Goal: Information Seeking & Learning: Find specific fact

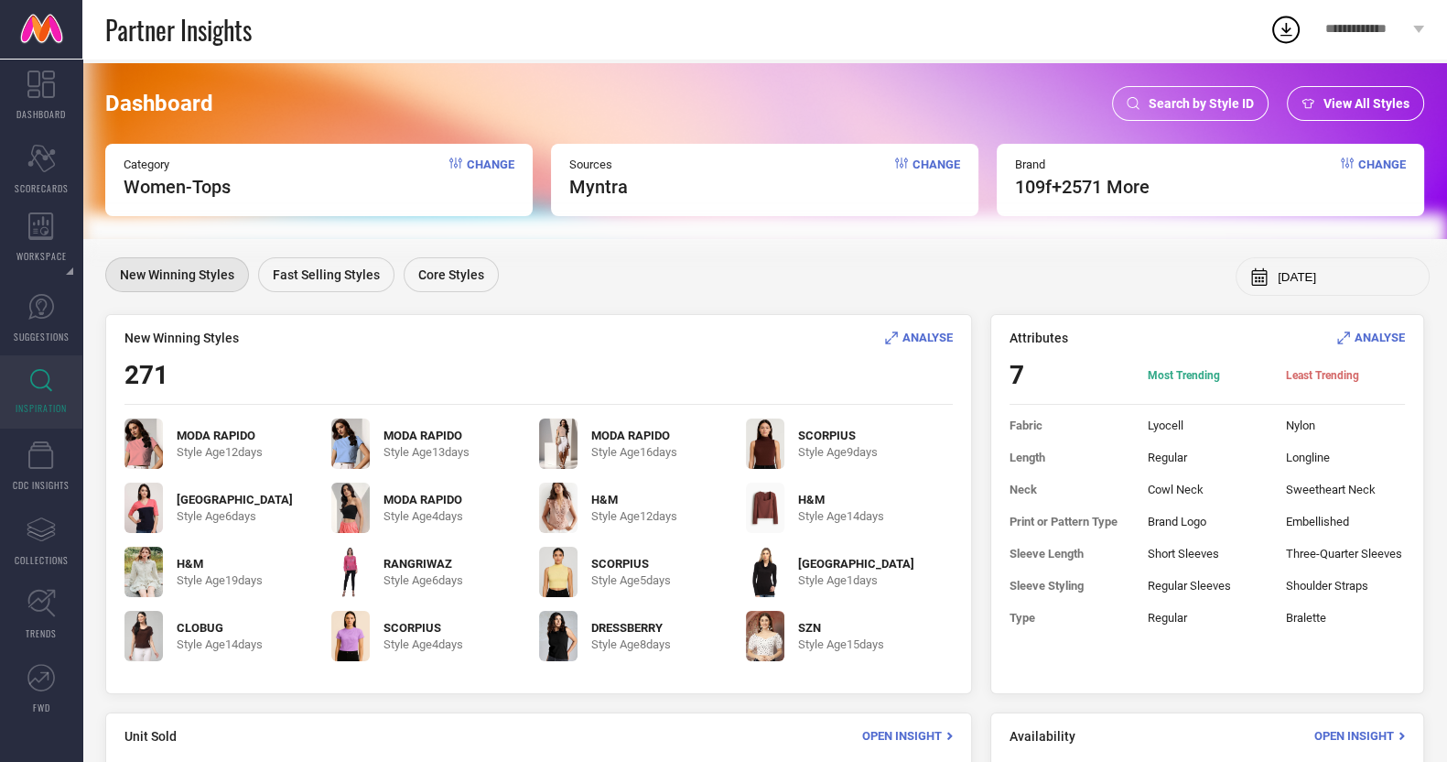
click at [1157, 104] on span "Search by Style ID" at bounding box center [1201, 103] width 105 height 15
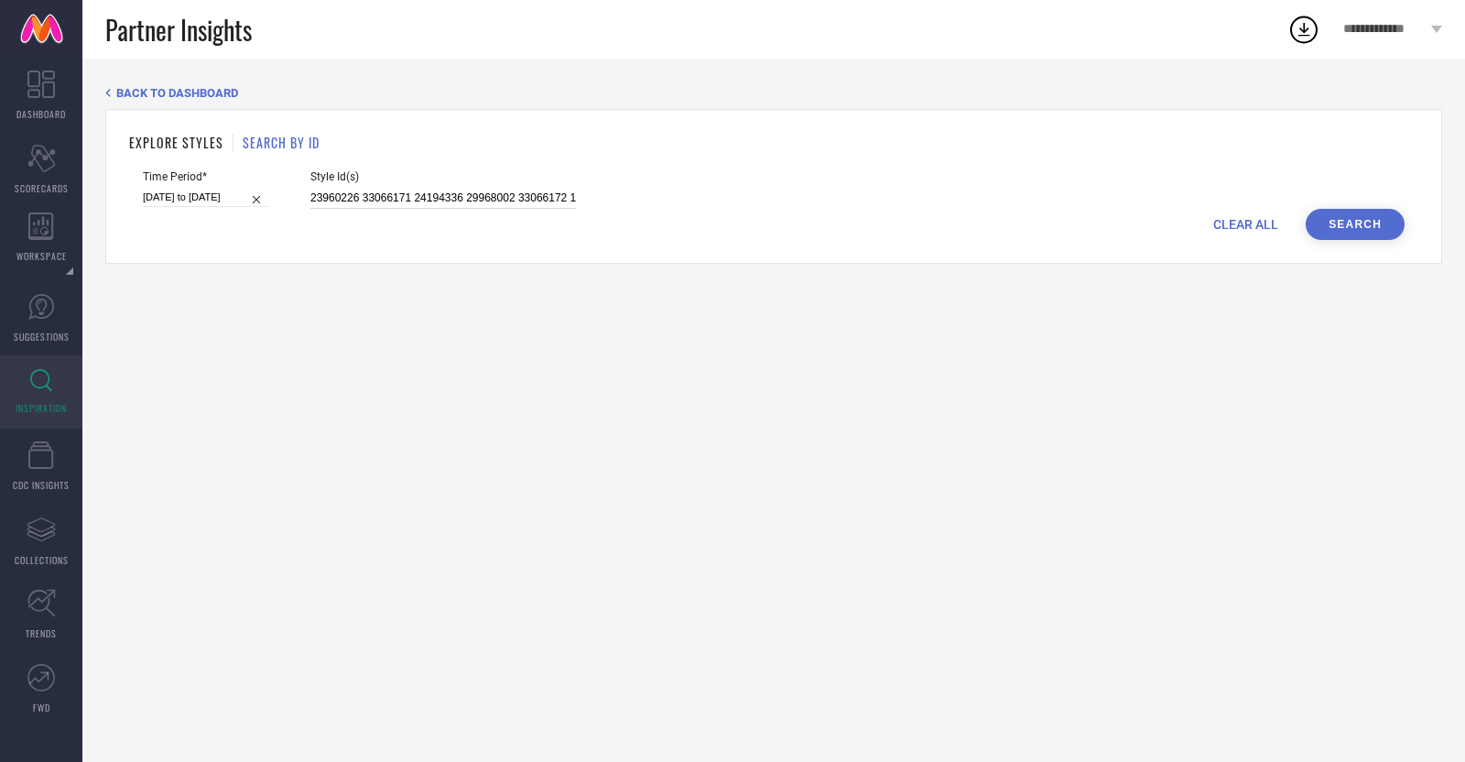
click at [541, 199] on input "23960226 33066171 24194336 29968002 33066172 13583354 33168854 34784474 3301267…" at bounding box center [442, 198] width 265 height 21
paste input "36139845"
type input "36139845"
select select "6"
select select "2025"
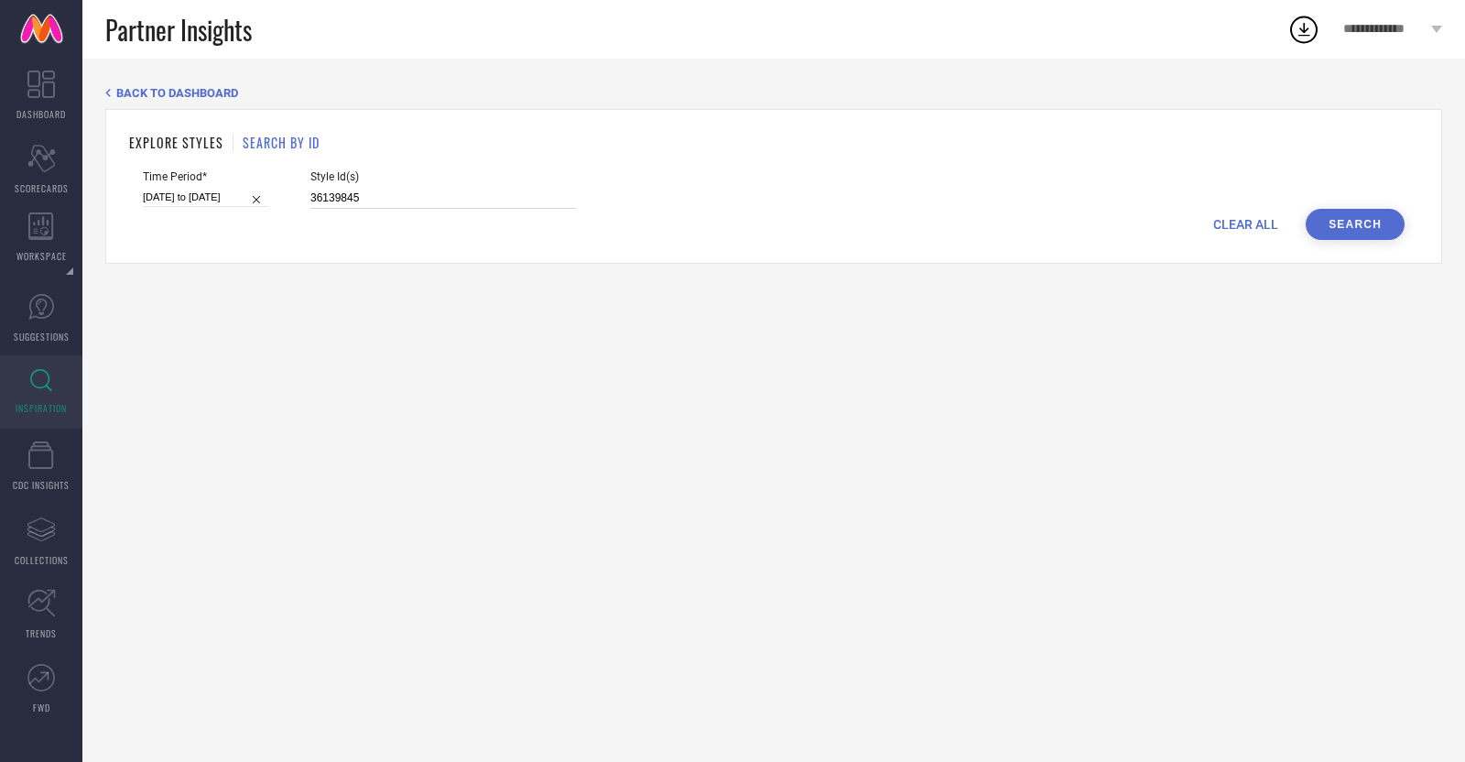
select select "7"
select select "2025"
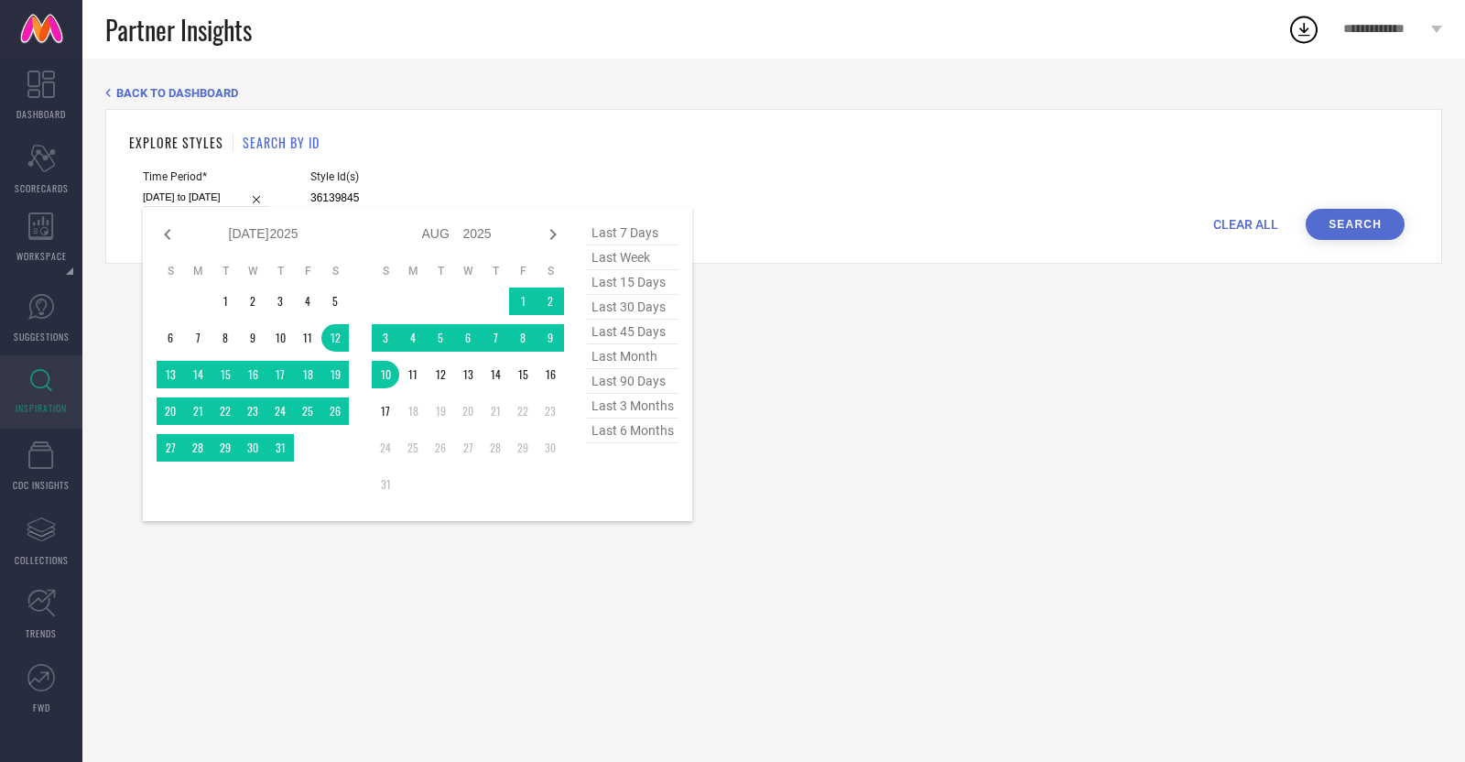
click at [200, 194] on input "[DATE] to [DATE]" at bounding box center [206, 197] width 126 height 19
type input "36139845"
click at [648, 309] on span "last 30 days" at bounding box center [633, 307] width 92 height 25
type input "19-07-2025 to 17-08-2025"
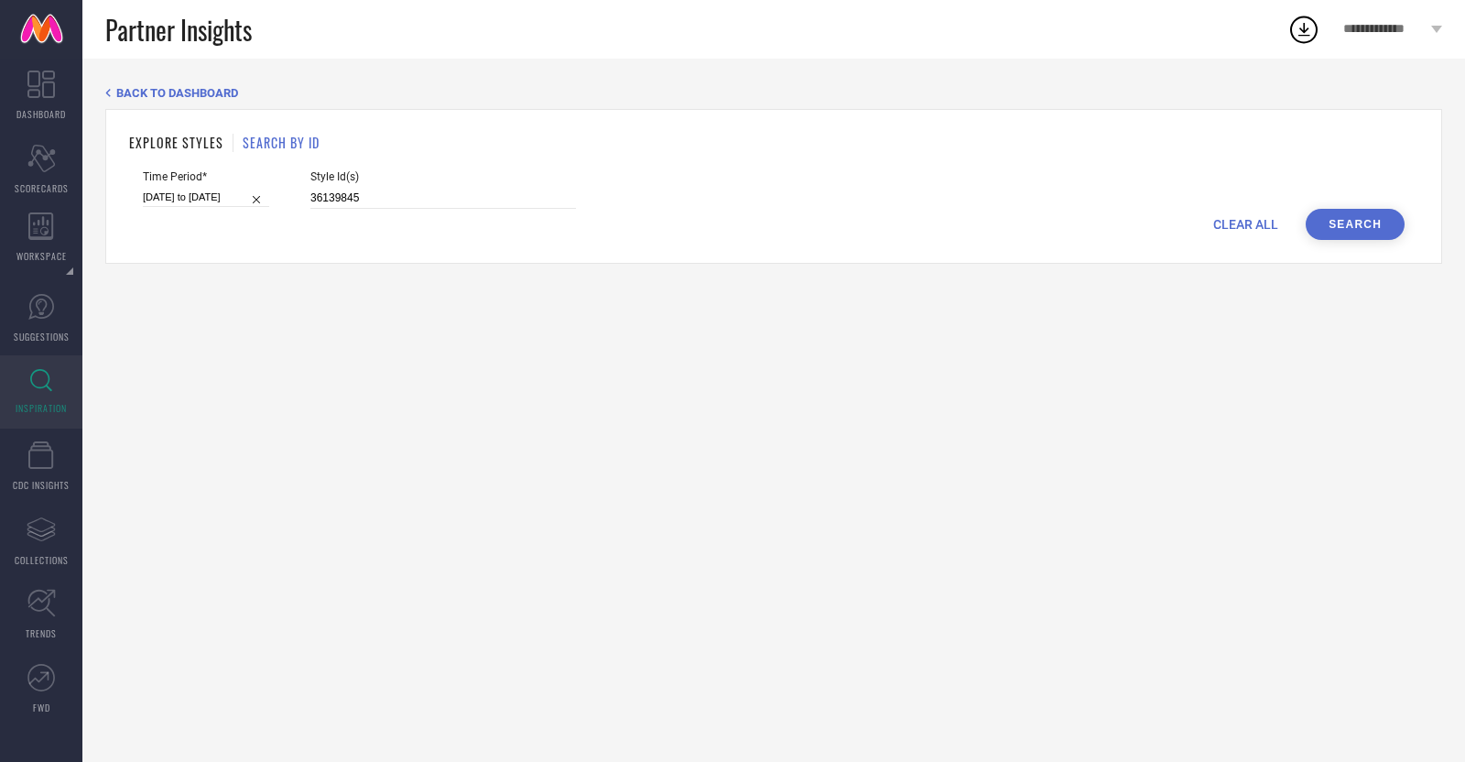
click at [1354, 220] on button "Search" at bounding box center [1354, 224] width 99 height 31
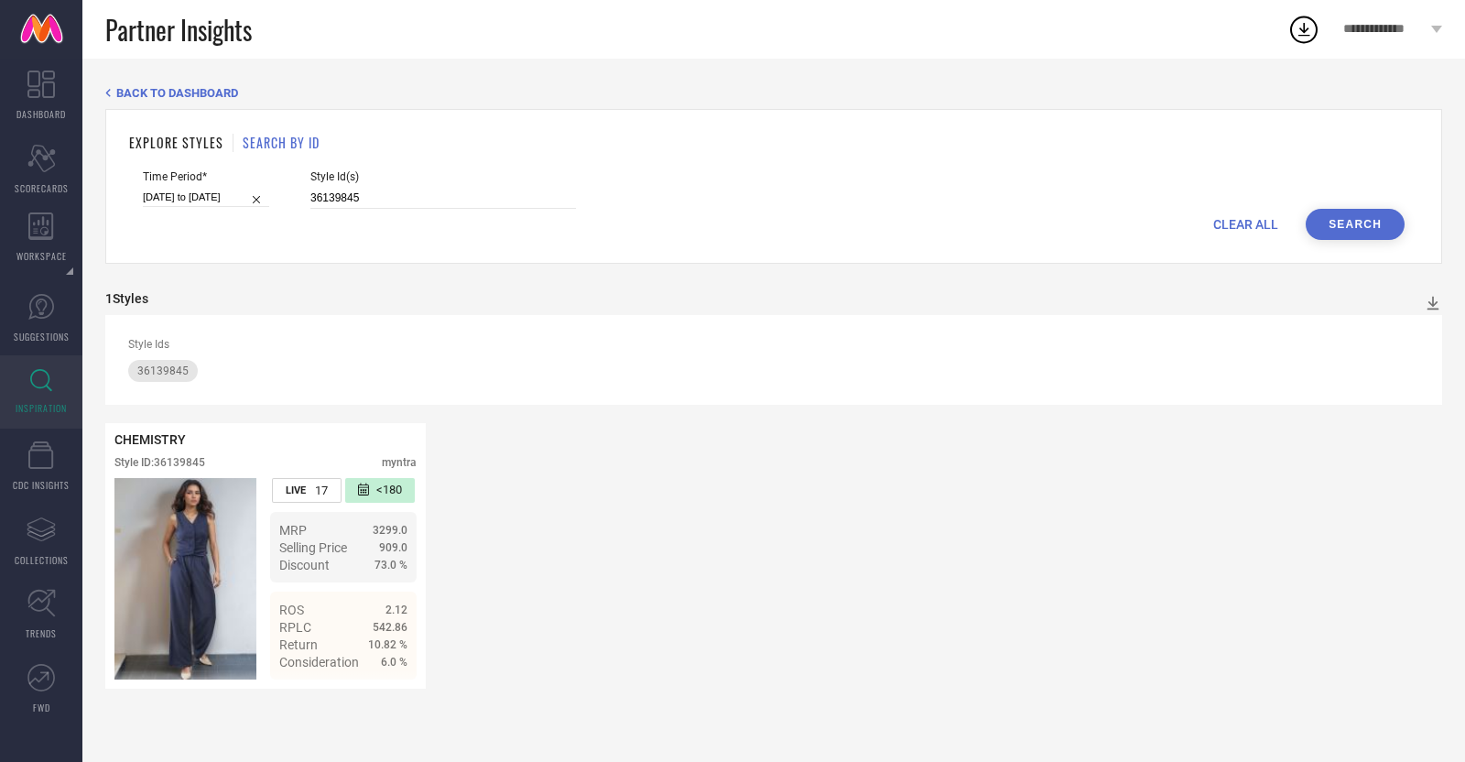
click at [32, 402] on span "INSPIRATION" at bounding box center [41, 408] width 51 height 14
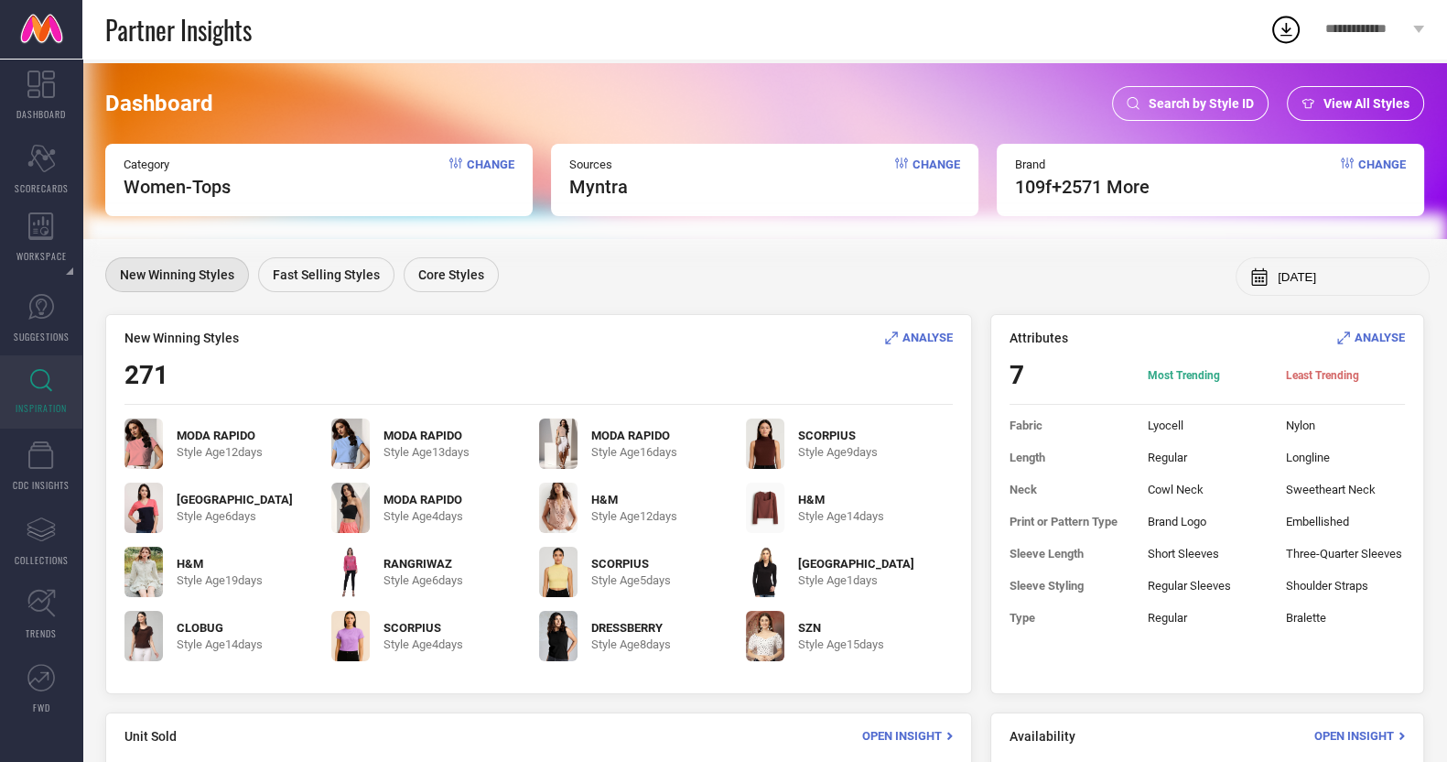
click at [897, 331] on icon at bounding box center [891, 337] width 13 height 13
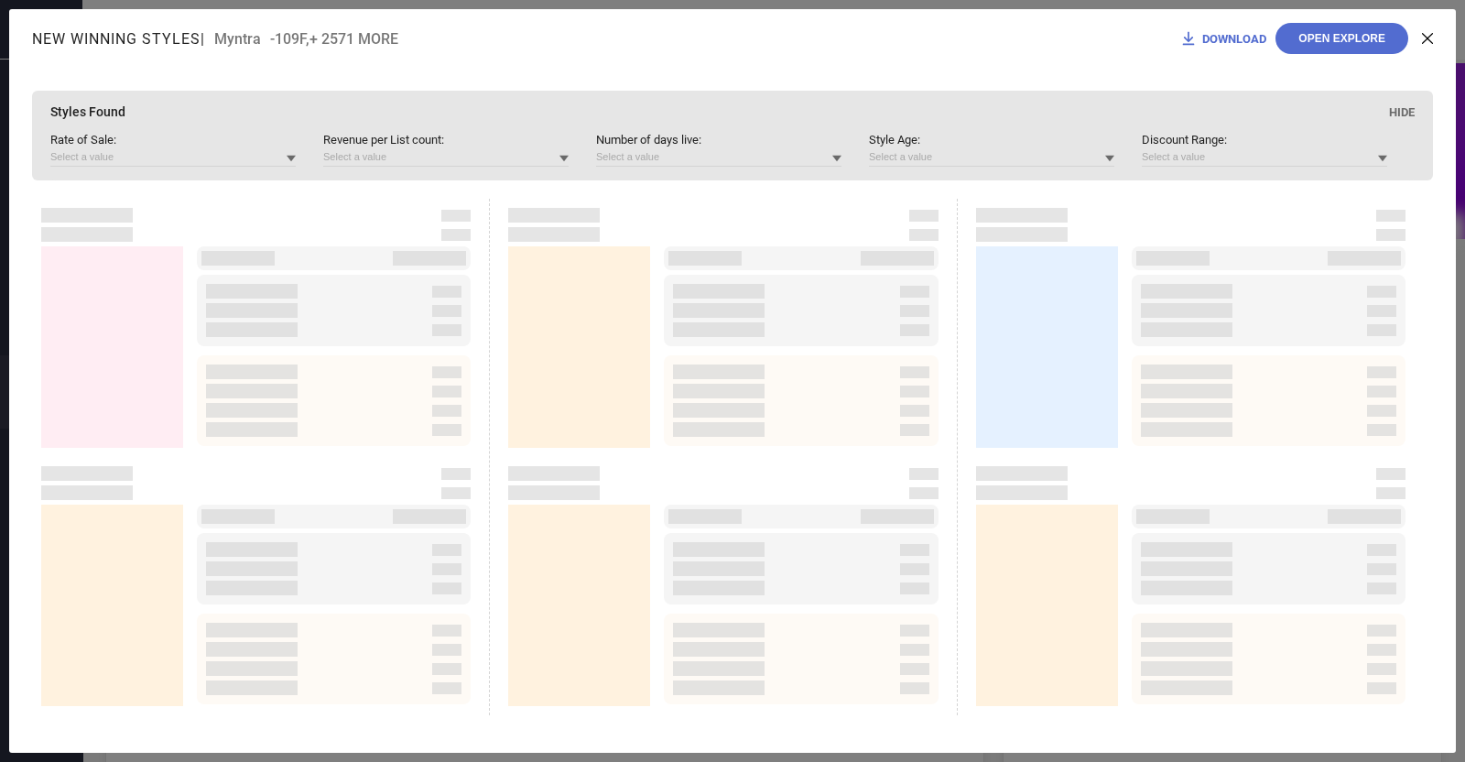
click at [292, 157] on icon at bounding box center [291, 159] width 9 height 6
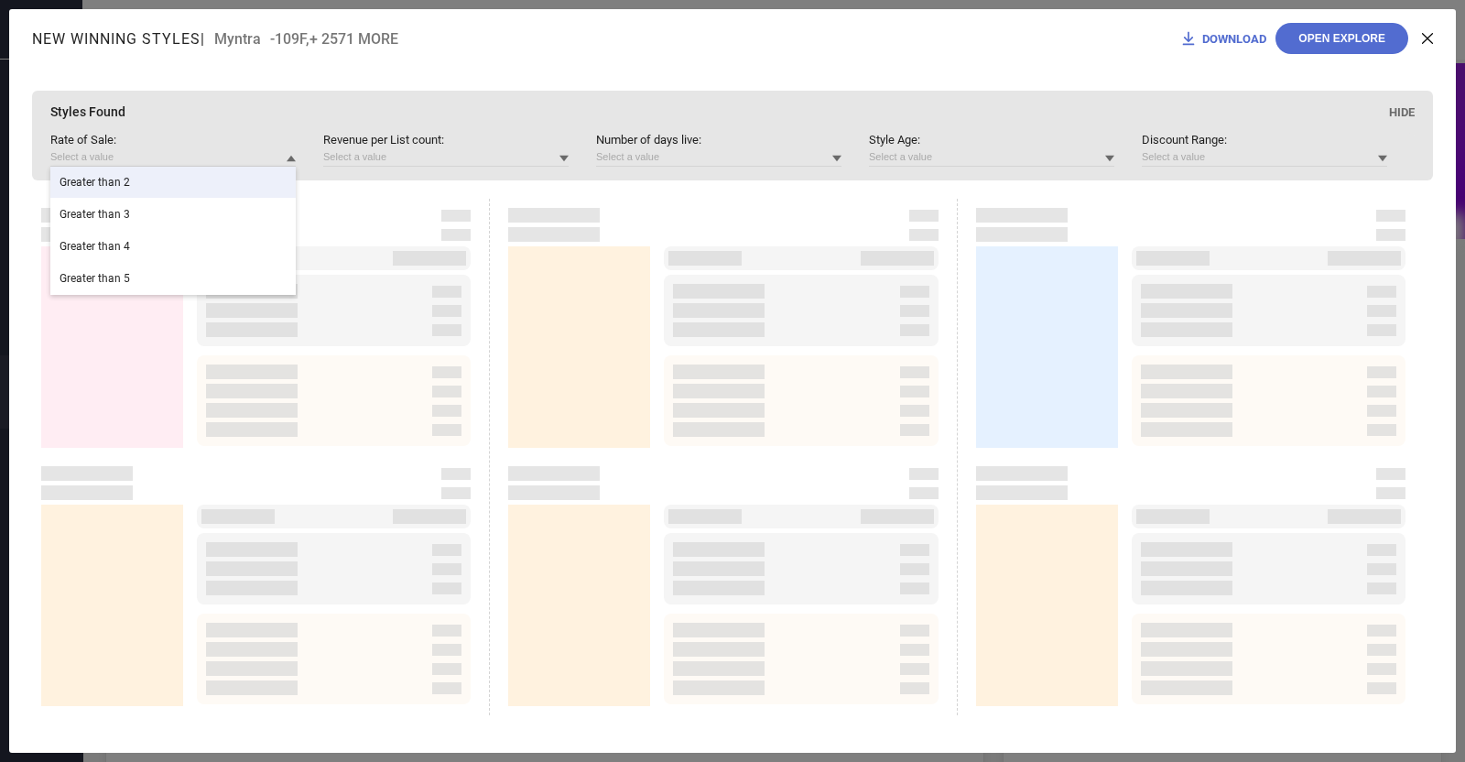
click at [148, 195] on div "Greater than 2" at bounding box center [172, 182] width 245 height 31
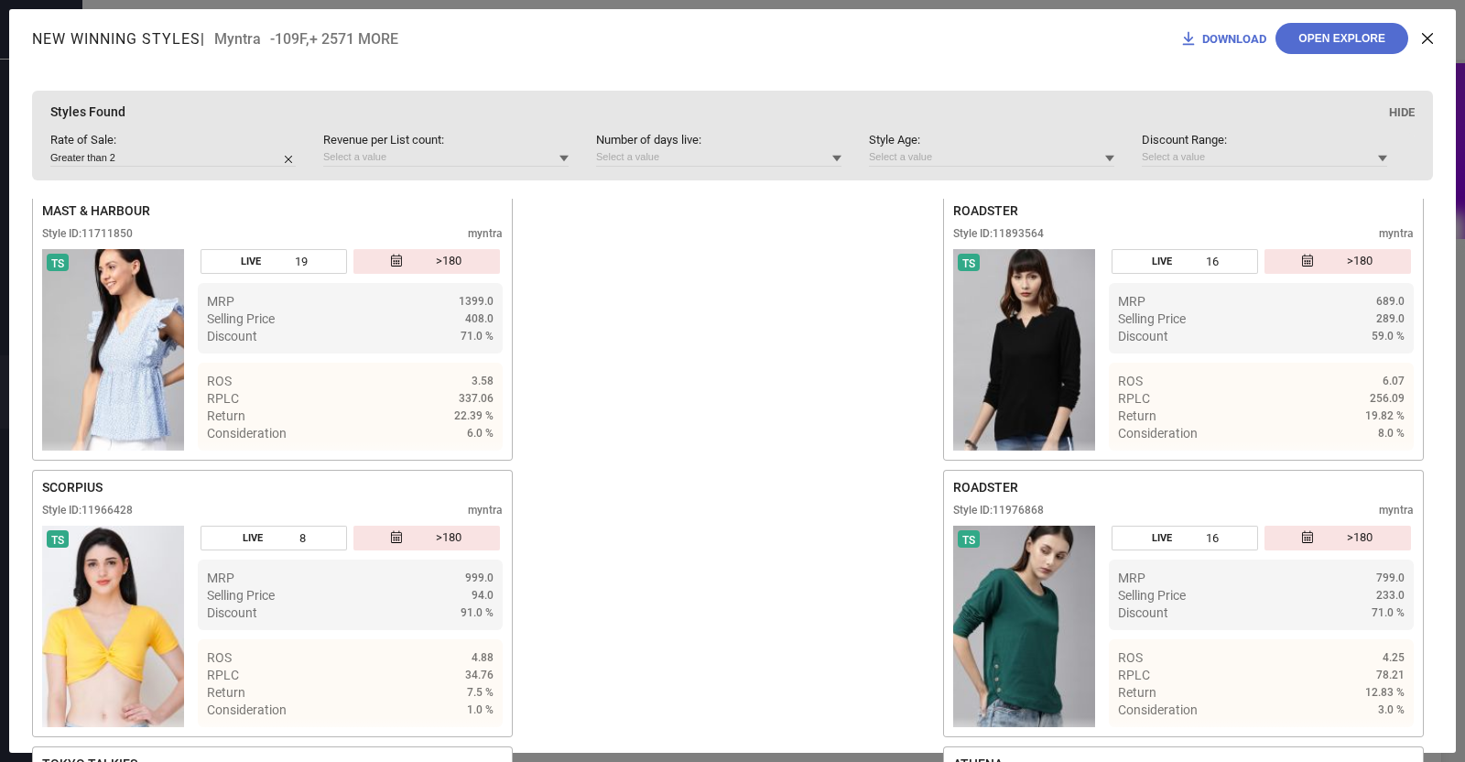
scroll to position [6639, 0]
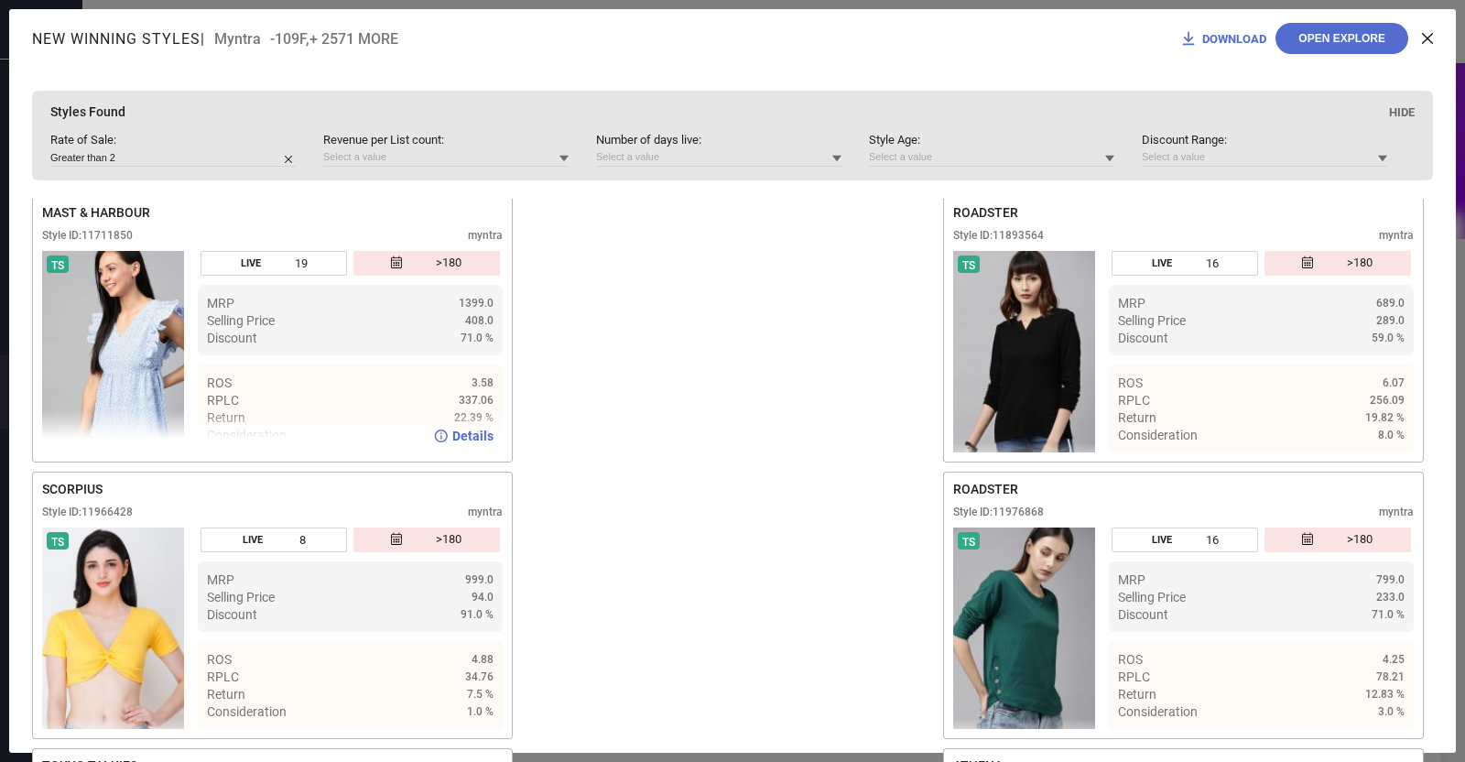
click at [109, 242] on div "Style ID: 11711850" at bounding box center [87, 235] width 91 height 13
click at [133, 242] on div "Style ID: 11711850" at bounding box center [87, 235] width 91 height 13
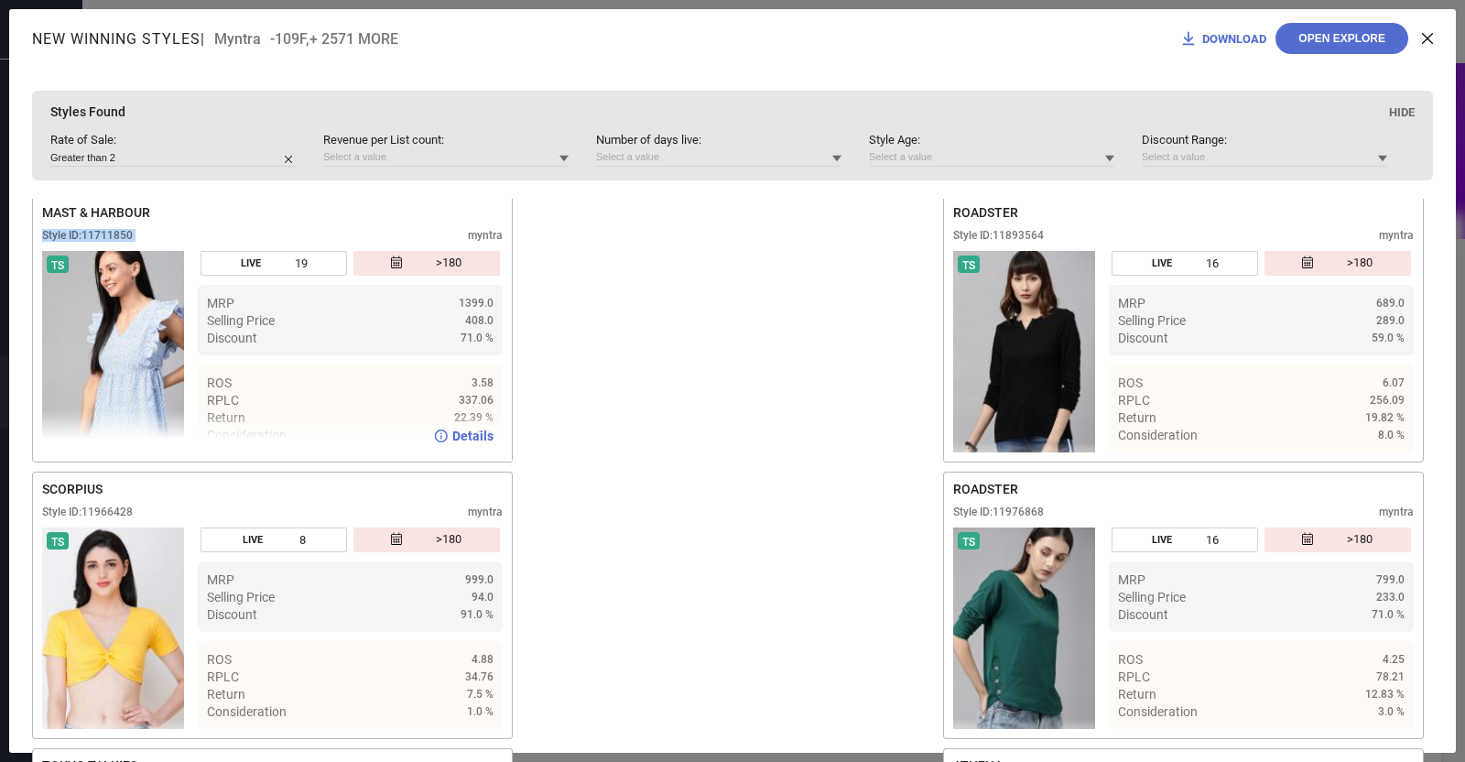
click at [133, 242] on div "Style ID: 11711850" at bounding box center [87, 235] width 91 height 13
drag, startPoint x: 84, startPoint y: 302, endPoint x: 151, endPoint y: 298, distance: 66.9
click at [151, 251] on div "Style ID: 11711850 myntra" at bounding box center [272, 240] width 460 height 22
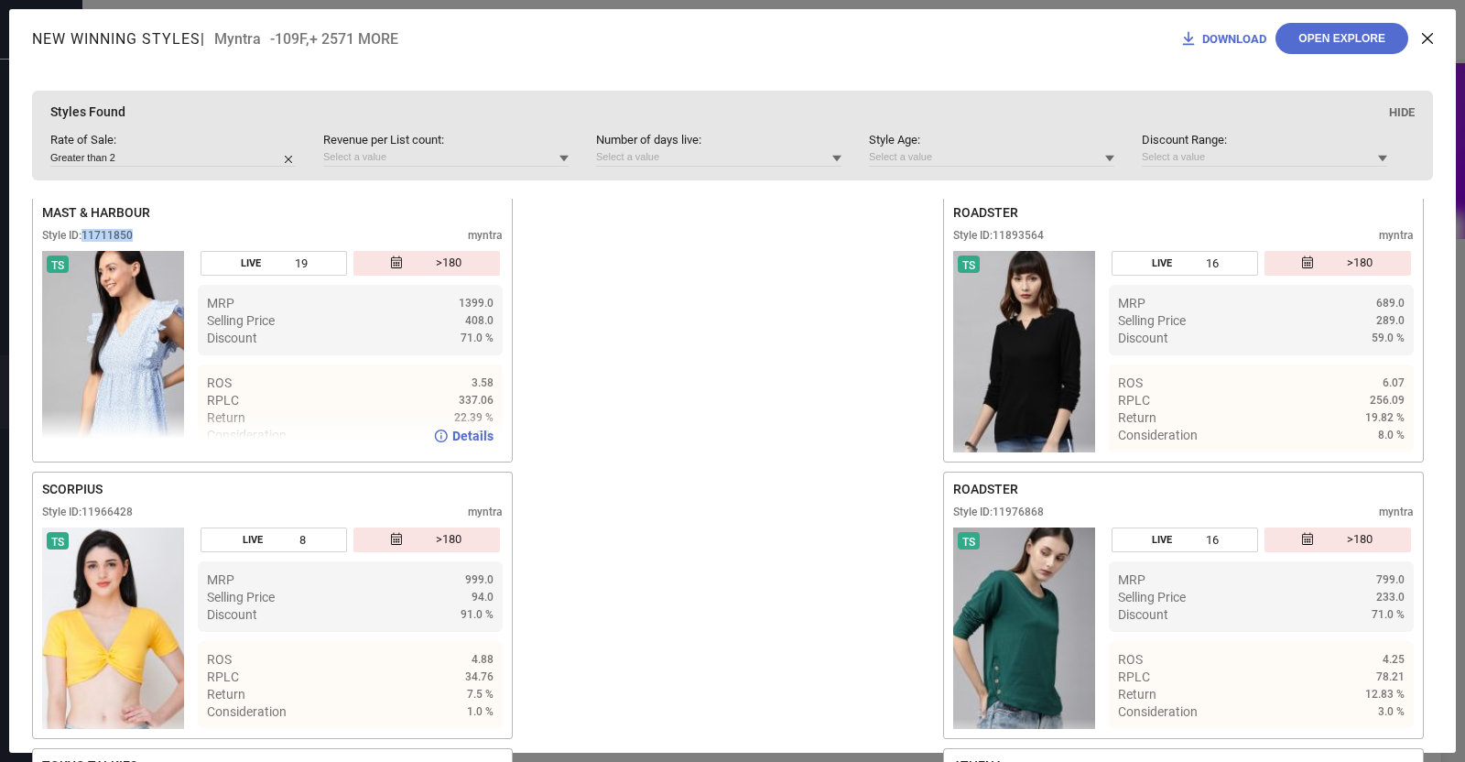
copy div "11711850"
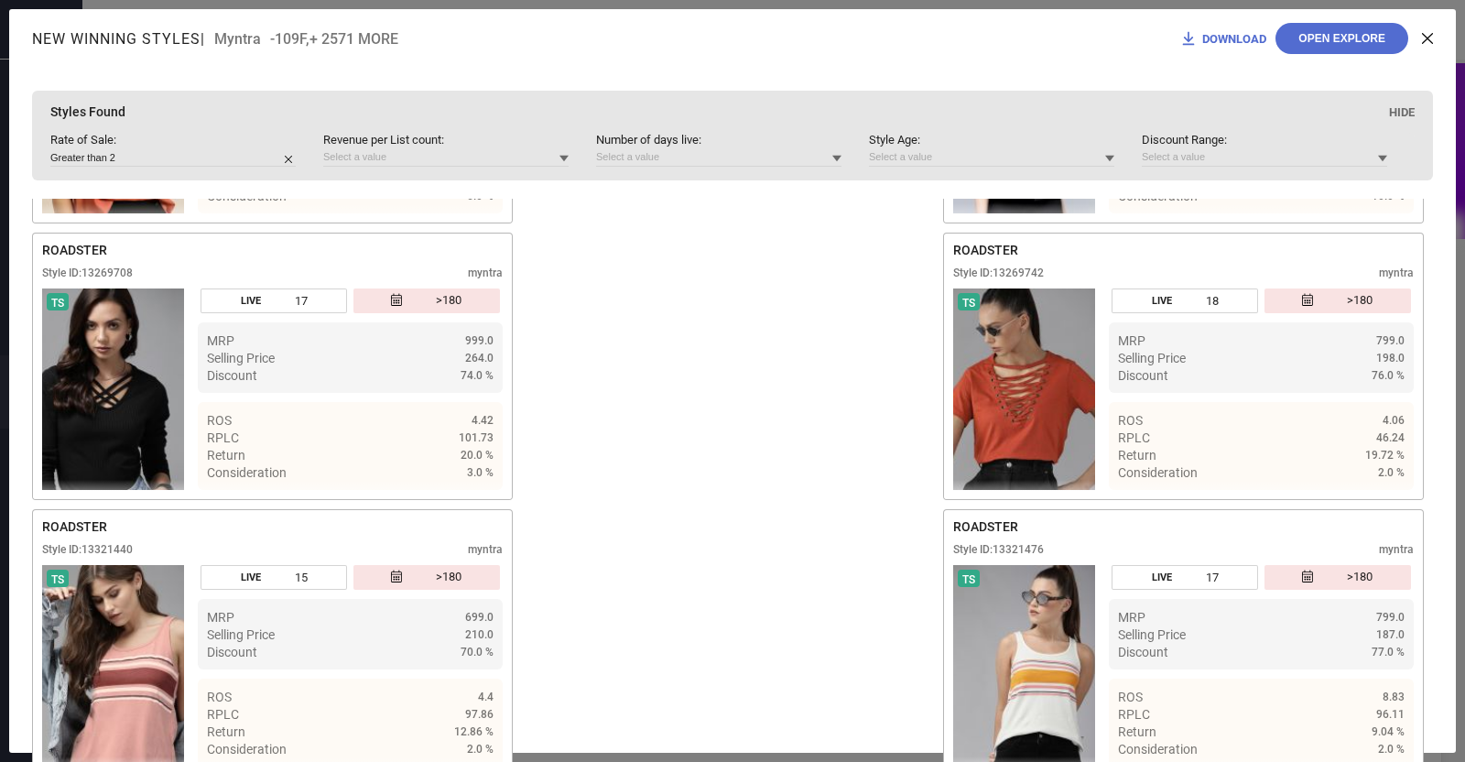
scroll to position [12138, 0]
